Goal: Use online tool/utility: Utilize a website feature to perform a specific function

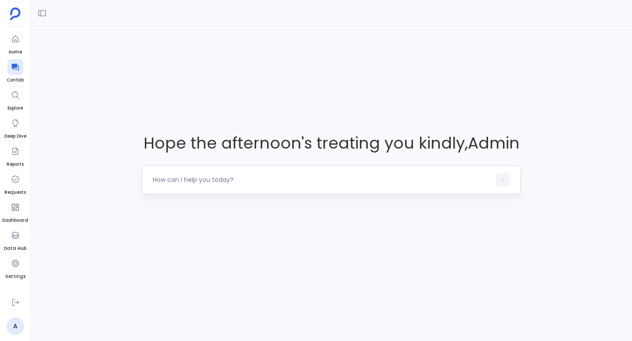
click at [191, 178] on textarea at bounding box center [322, 179] width 338 height 9
type textarea "get me deals closed"
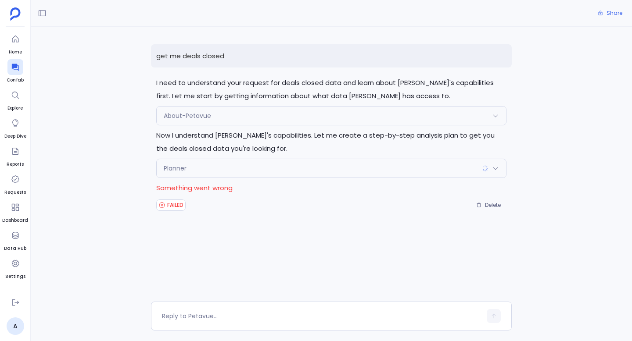
click at [183, 59] on p "get me deals closed" at bounding box center [331, 55] width 361 height 23
copy p "get me deals closed"
click at [17, 71] on icon at bounding box center [15, 67] width 9 height 9
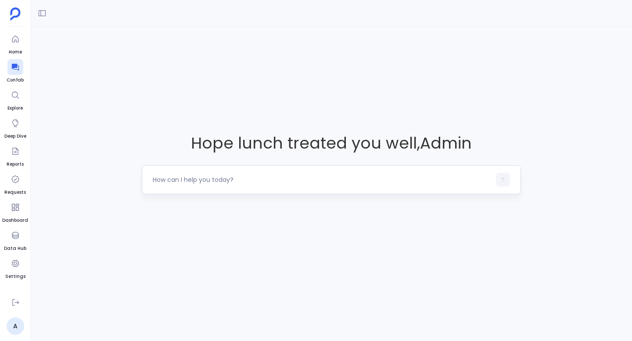
click at [230, 172] on div at bounding box center [331, 179] width 379 height 29
click at [232, 181] on textarea at bounding box center [322, 179] width 338 height 9
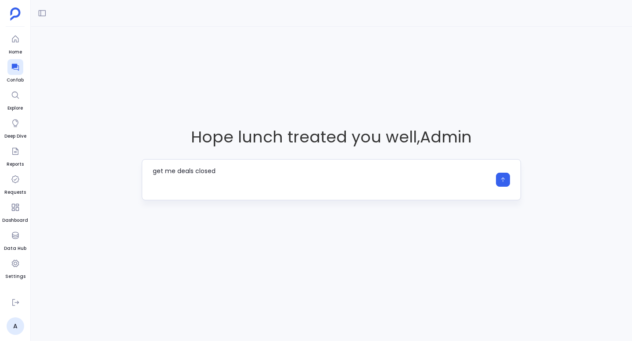
type textarea "get me deals closed"
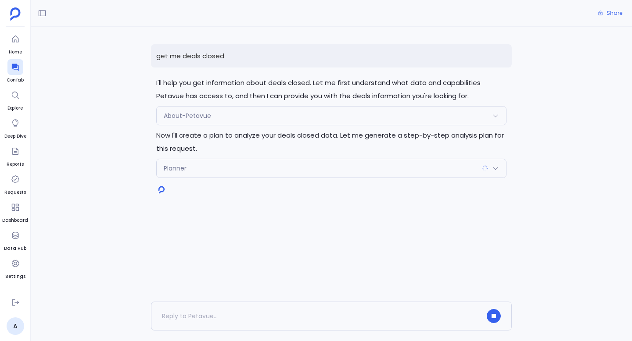
click at [246, 174] on div "Planner" at bounding box center [331, 168] width 349 height 18
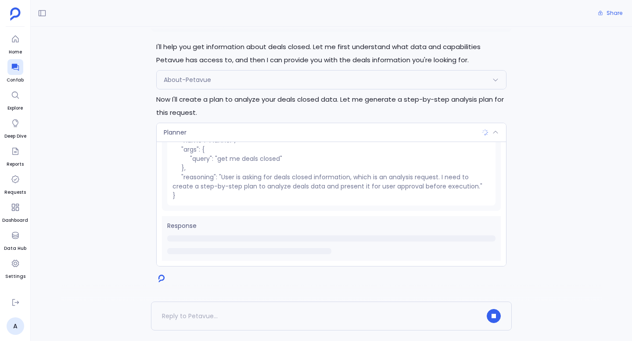
scroll to position [39, 0]
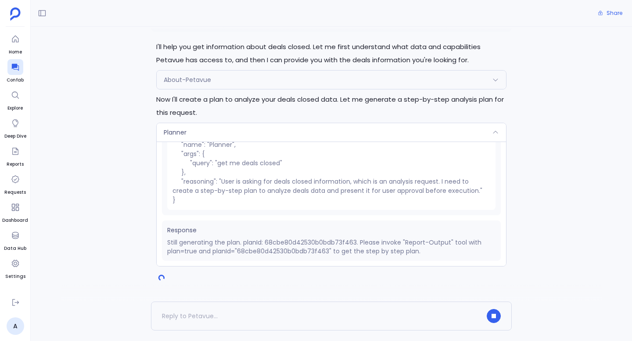
click at [435, 135] on div "Planner" at bounding box center [331, 132] width 349 height 18
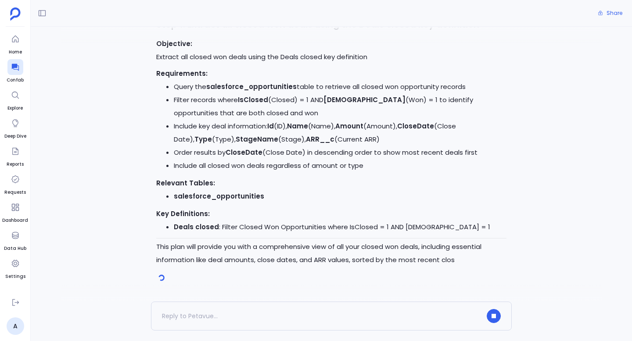
scroll to position [282, 0]
